Goal: Task Accomplishment & Management: Manage account settings

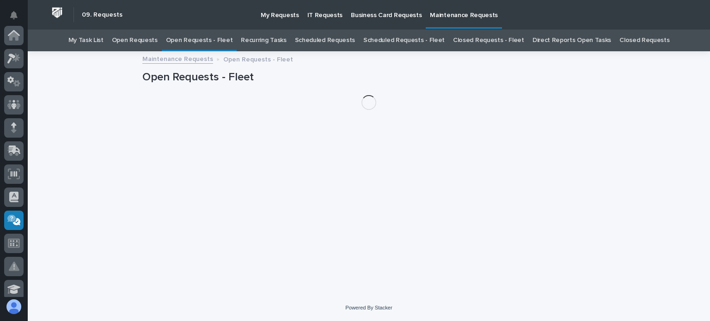
scroll to position [185, 0]
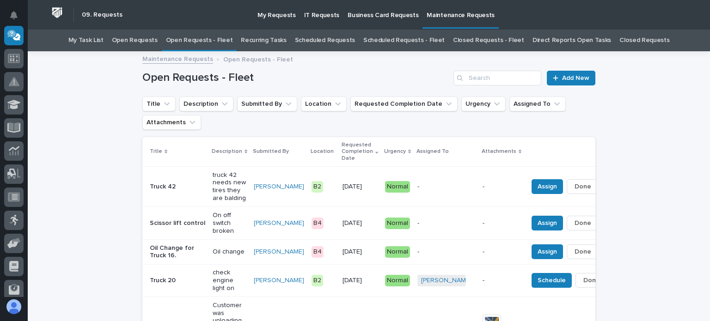
click at [213, 187] on p "truck 42 needs new tires they are balding" at bounding box center [230, 187] width 34 height 31
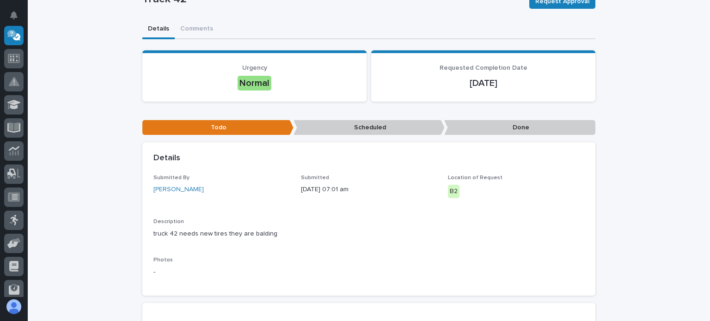
scroll to position [139, 0]
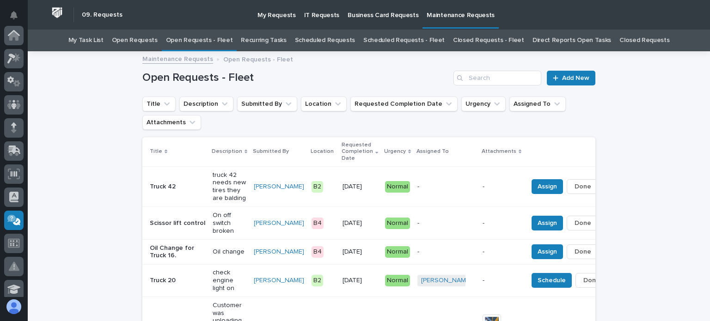
scroll to position [185, 0]
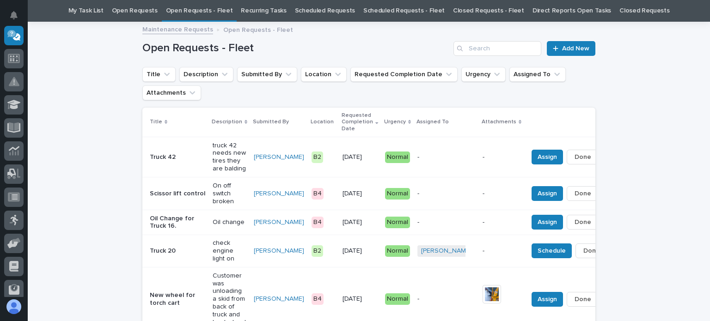
click at [215, 9] on link "Open Requests - Fleet" at bounding box center [199, 11] width 67 height 22
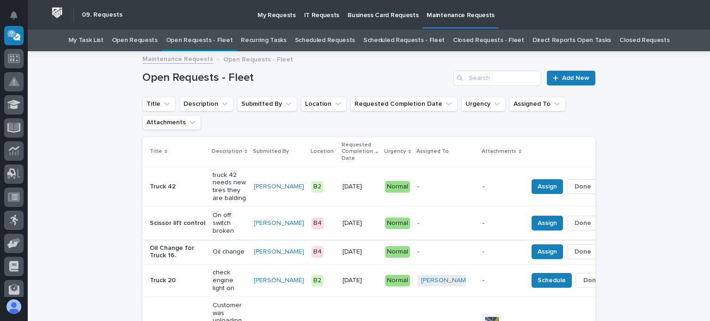
click at [575, 221] on span "Done" at bounding box center [583, 223] width 17 height 11
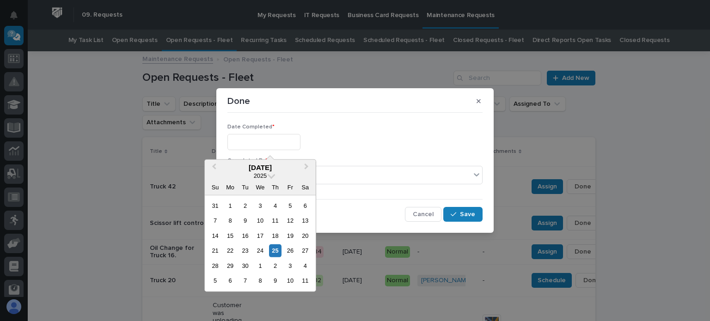
click at [290, 142] on input "text" at bounding box center [263, 142] width 73 height 16
click at [275, 248] on div "25" at bounding box center [275, 251] width 12 height 12
type input "**********"
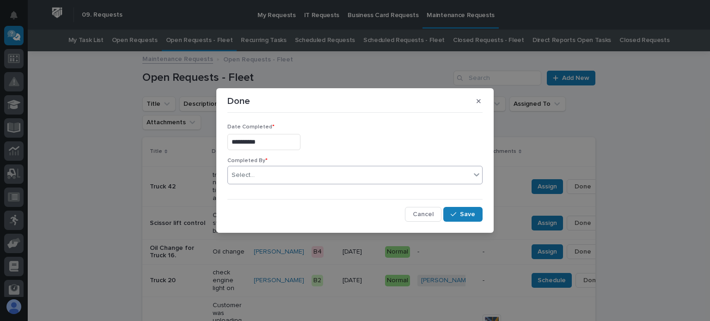
click at [287, 171] on div "Select..." at bounding box center [349, 175] width 243 height 15
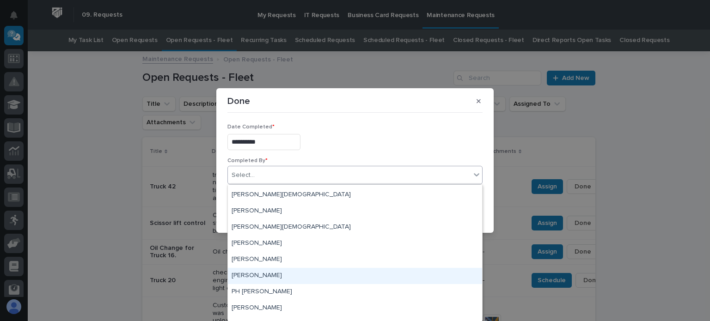
scroll to position [57, 0]
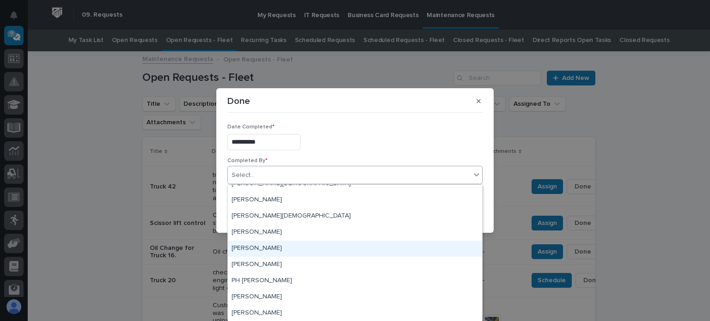
drag, startPoint x: 276, startPoint y: 260, endPoint x: 260, endPoint y: 244, distance: 22.6
click at [260, 244] on div "[PERSON_NAME]" at bounding box center [355, 249] width 254 height 16
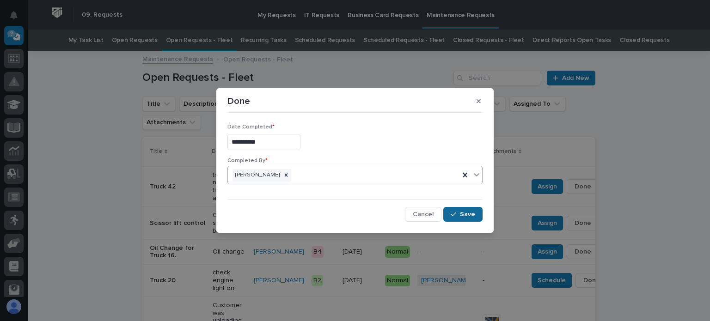
click at [466, 213] on span "Save" at bounding box center [467, 214] width 15 height 8
